Goal: Information Seeking & Learning: Learn about a topic

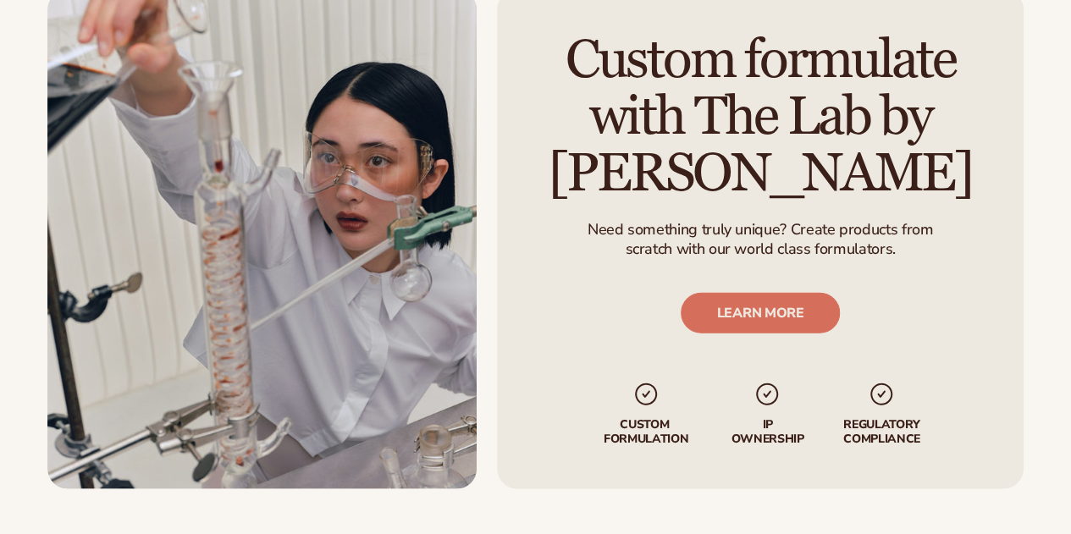
scroll to position [1987, 0]
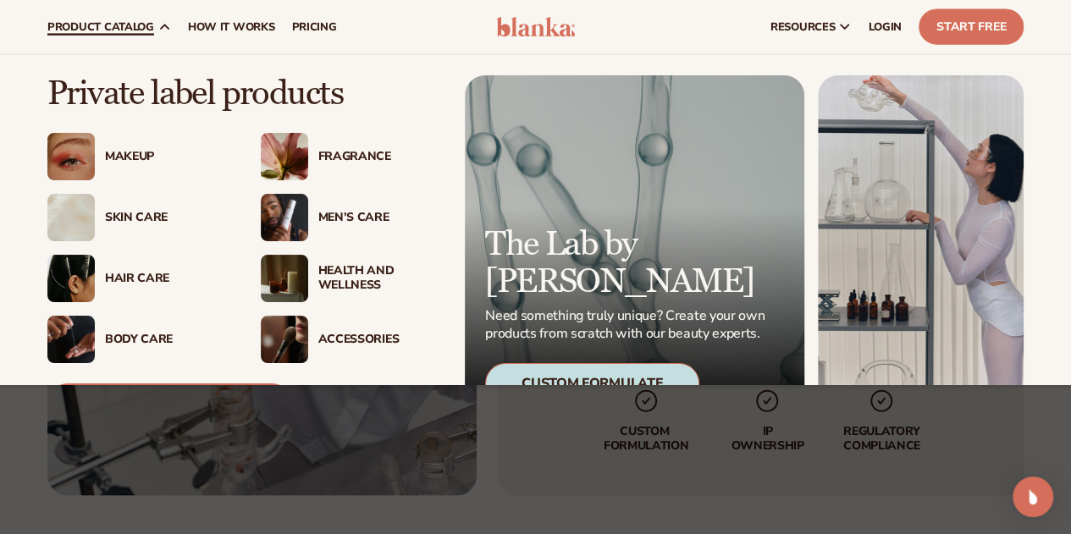
click at [350, 155] on div "Fragrance" at bounding box center [379, 157] width 122 height 14
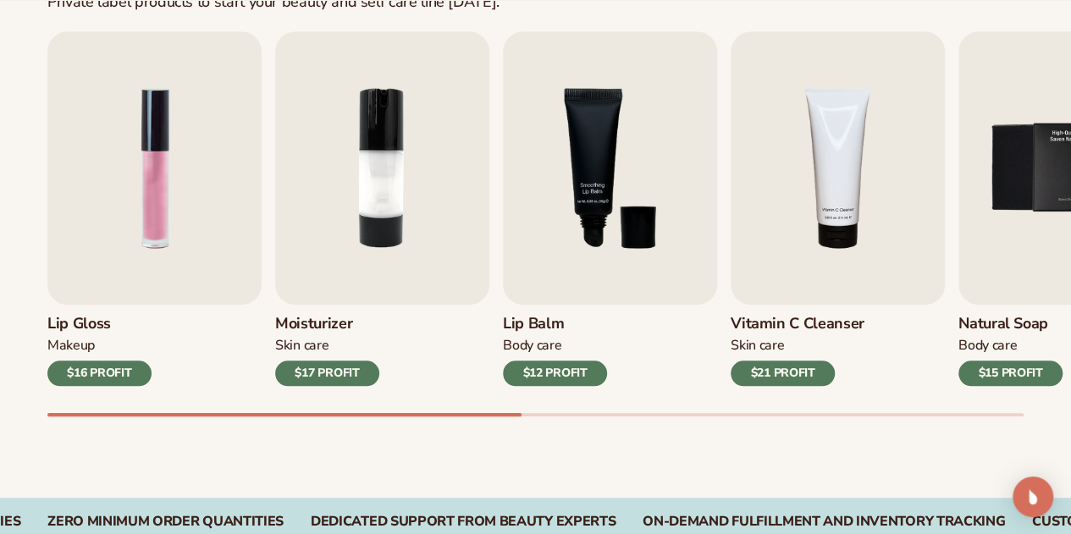
scroll to position [576, 0]
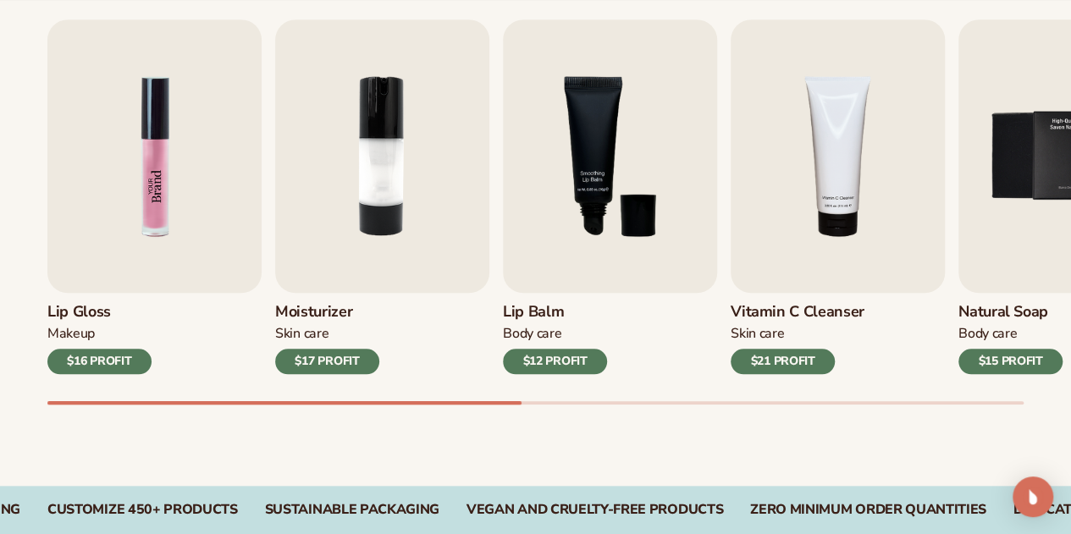
click at [185, 232] on img "1 / 9" at bounding box center [154, 155] width 214 height 273
click at [160, 230] on img "1 / 9" at bounding box center [154, 155] width 214 height 273
click at [156, 212] on img "1 / 9" at bounding box center [154, 155] width 214 height 273
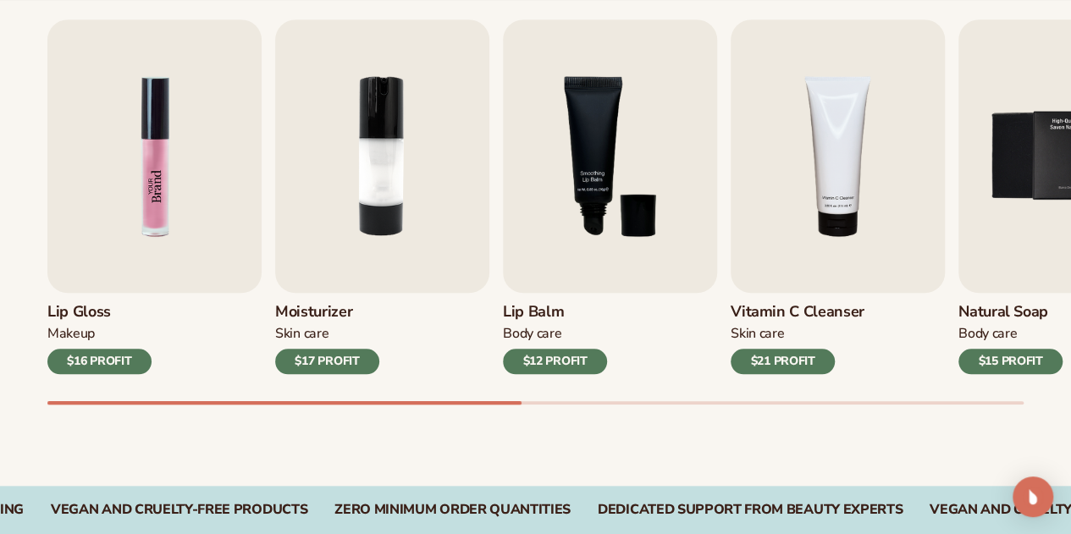
click at [156, 212] on img "1 / 9" at bounding box center [154, 155] width 214 height 273
